Goal: Task Accomplishment & Management: Manage account settings

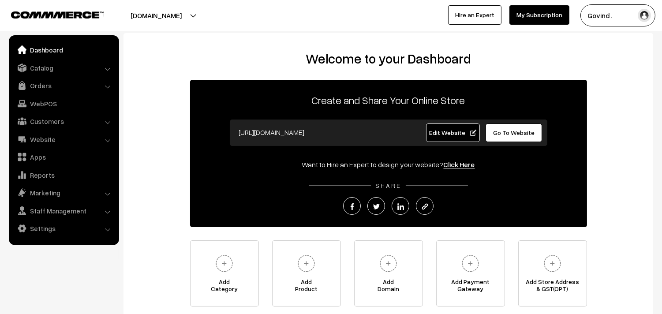
click at [645, 19] on img "button" at bounding box center [644, 15] width 13 height 13
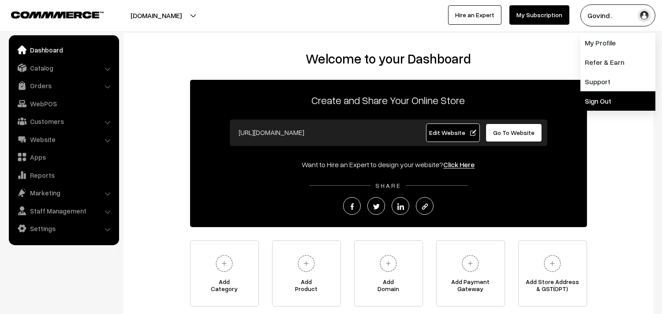
click at [606, 104] on link "Sign Out" at bounding box center [617, 100] width 75 height 19
